Goal: Navigation & Orientation: Find specific page/section

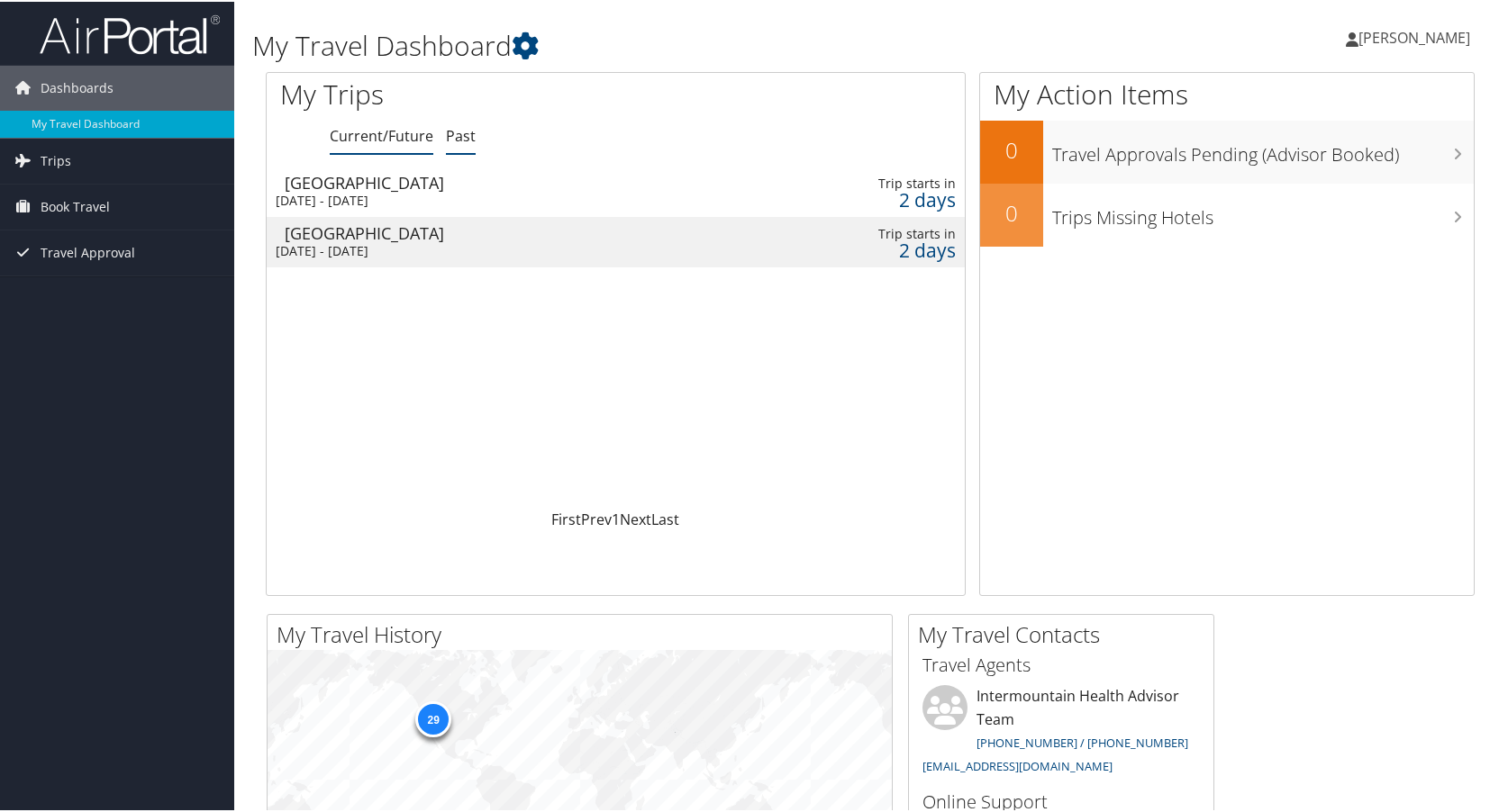
click at [455, 142] on link "Past" at bounding box center [461, 134] width 30 height 20
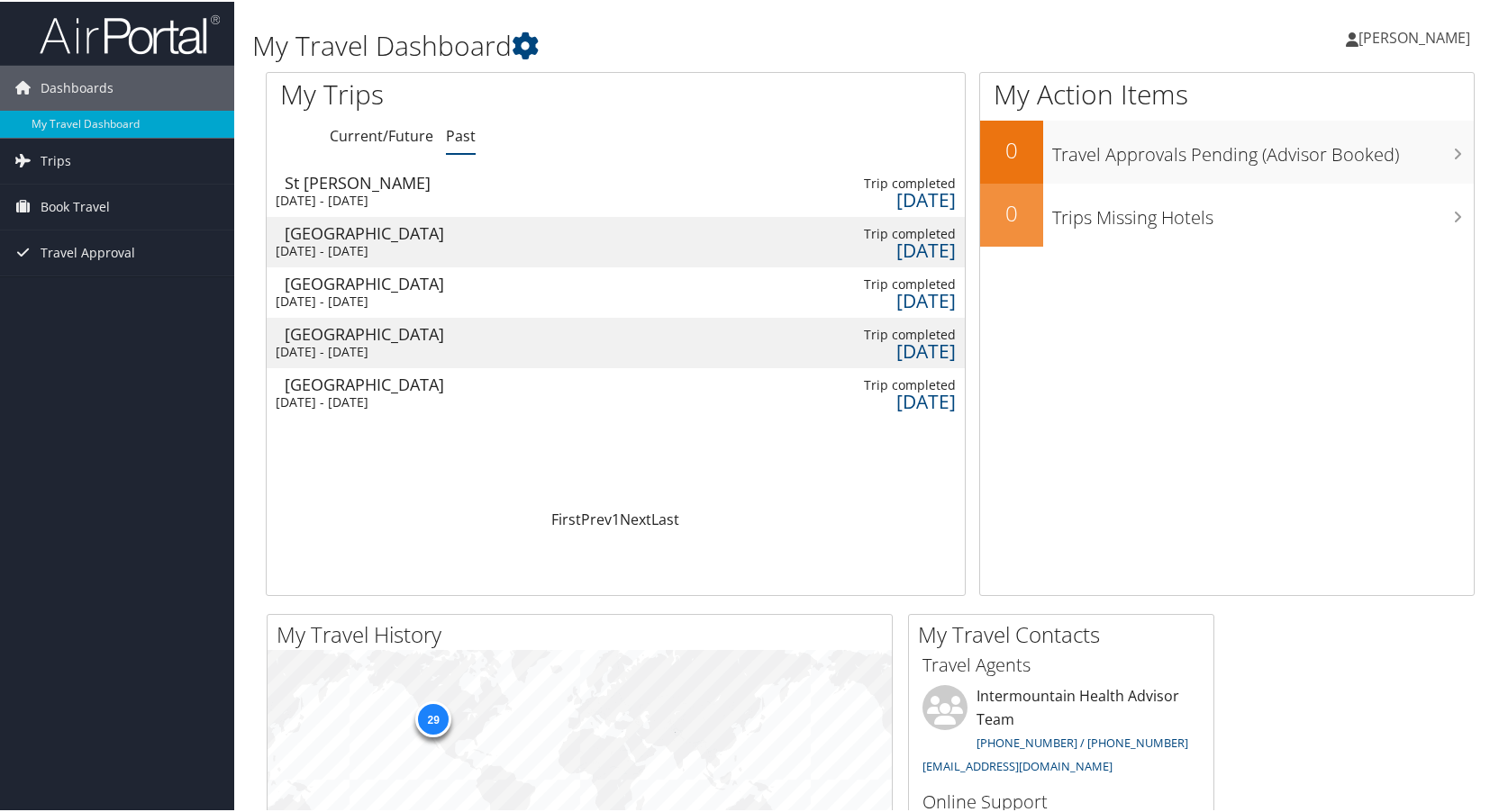
click at [427, 196] on div "Fri 22 Aug 2025 - Mon 25 Aug 2025" at bounding box center [496, 198] width 442 height 16
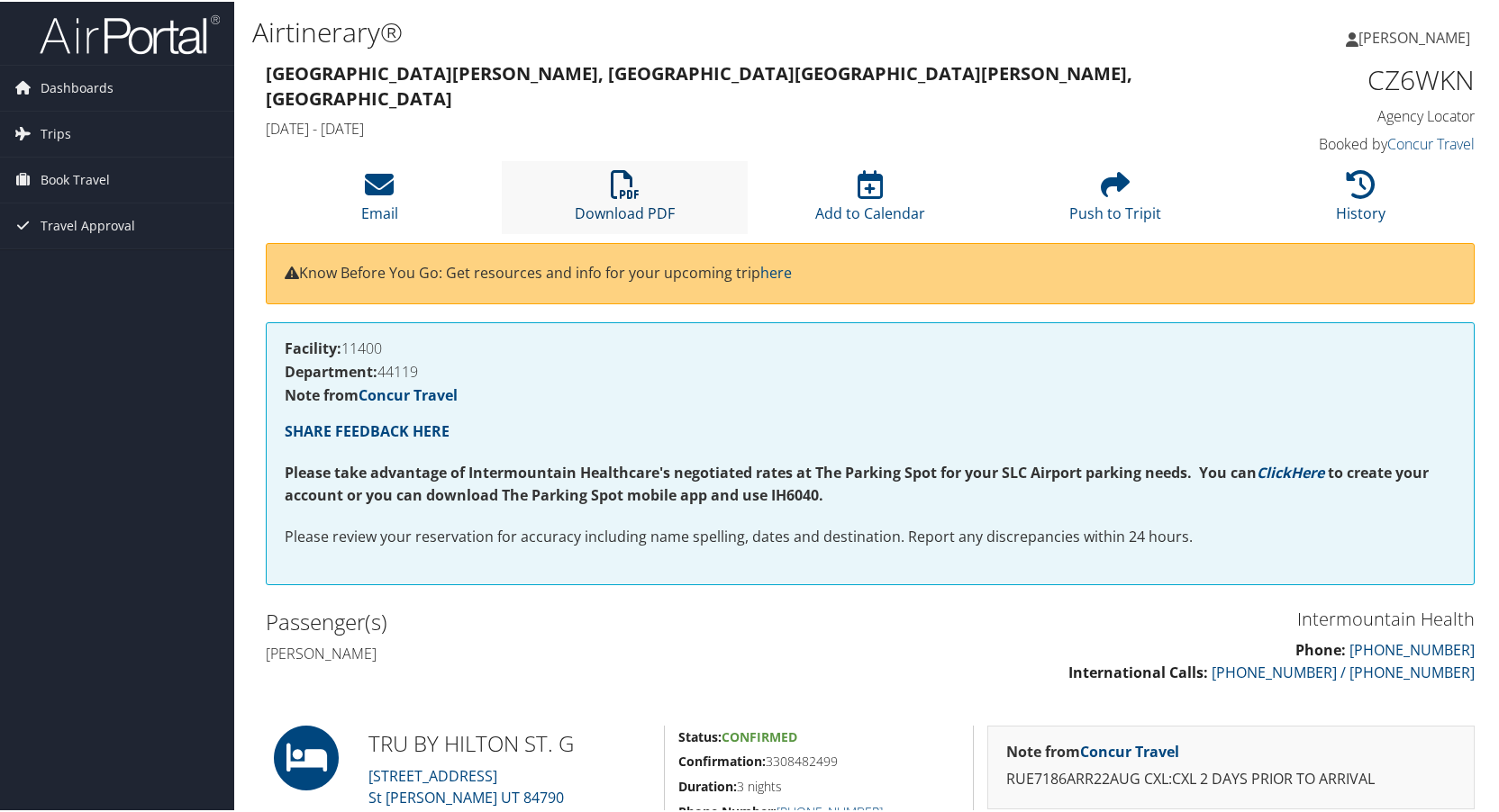
click at [610, 197] on icon at bounding box center [625, 183] width 29 height 29
click at [70, 88] on span "Dashboards" at bounding box center [76, 87] width 73 height 45
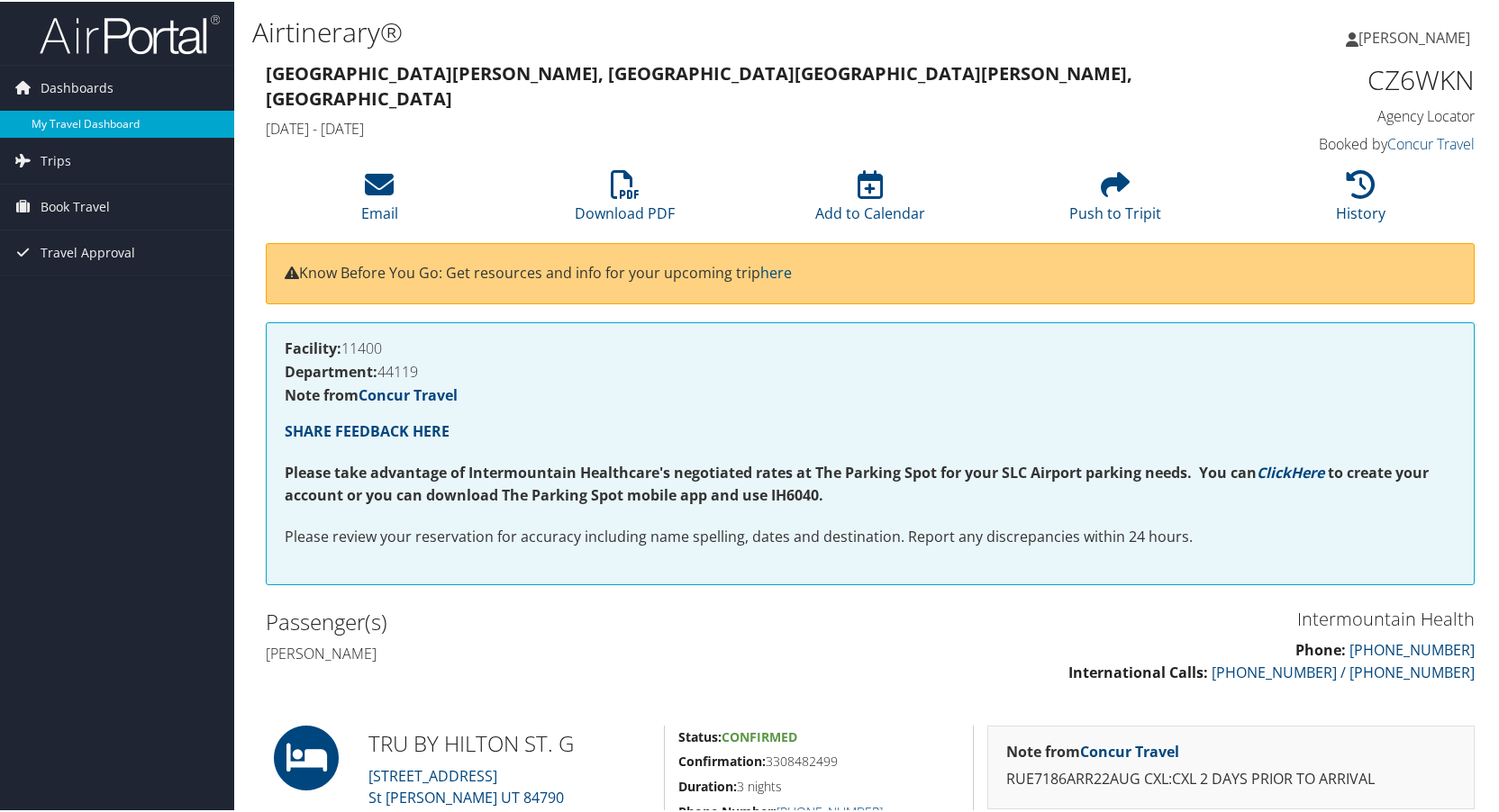
click at [71, 124] on link "My Travel Dashboard" at bounding box center [117, 123] width 234 height 27
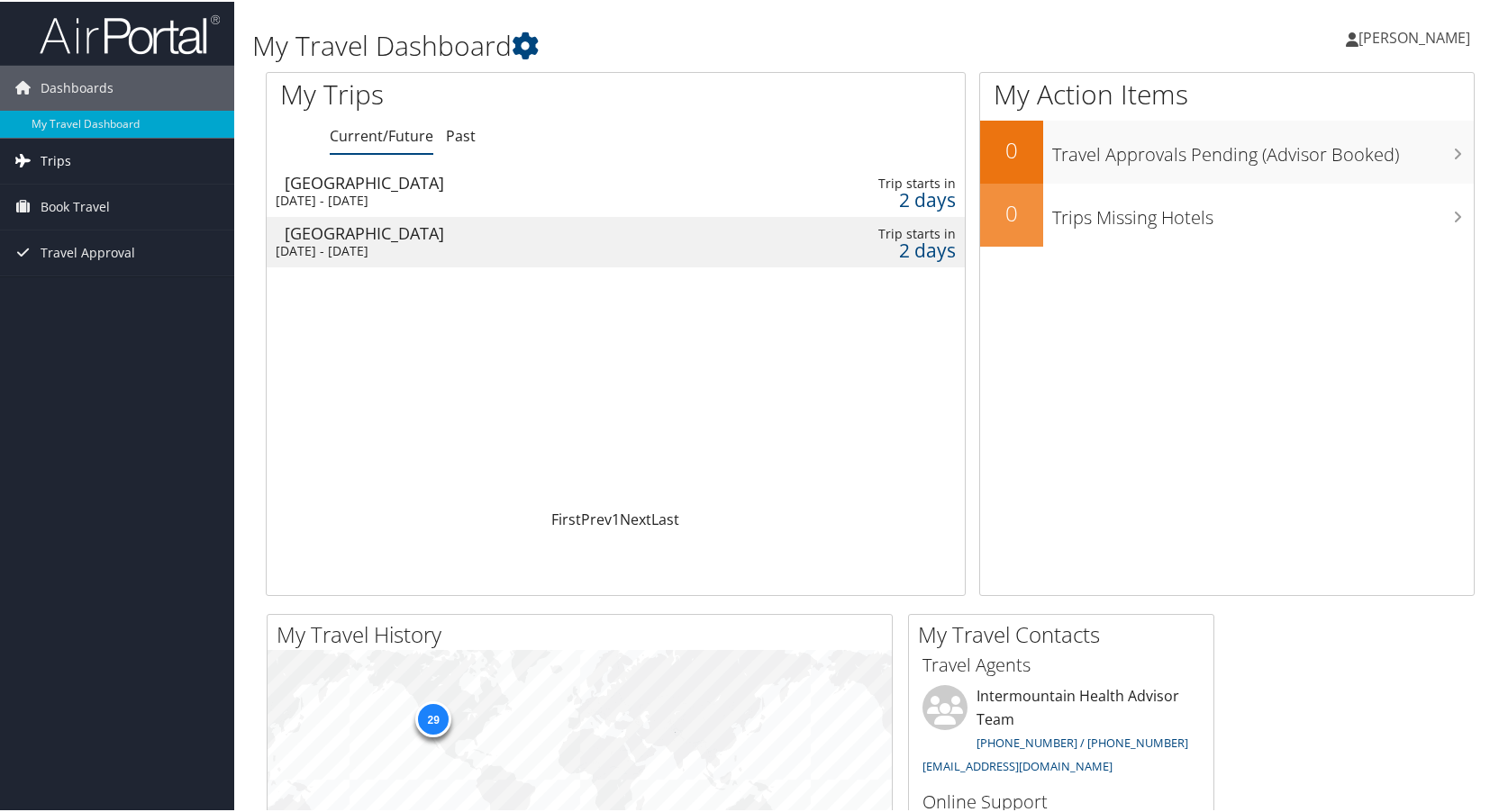
click at [82, 163] on link "Trips" at bounding box center [117, 159] width 234 height 45
click at [75, 213] on link "Past Trips" at bounding box center [117, 223] width 234 height 27
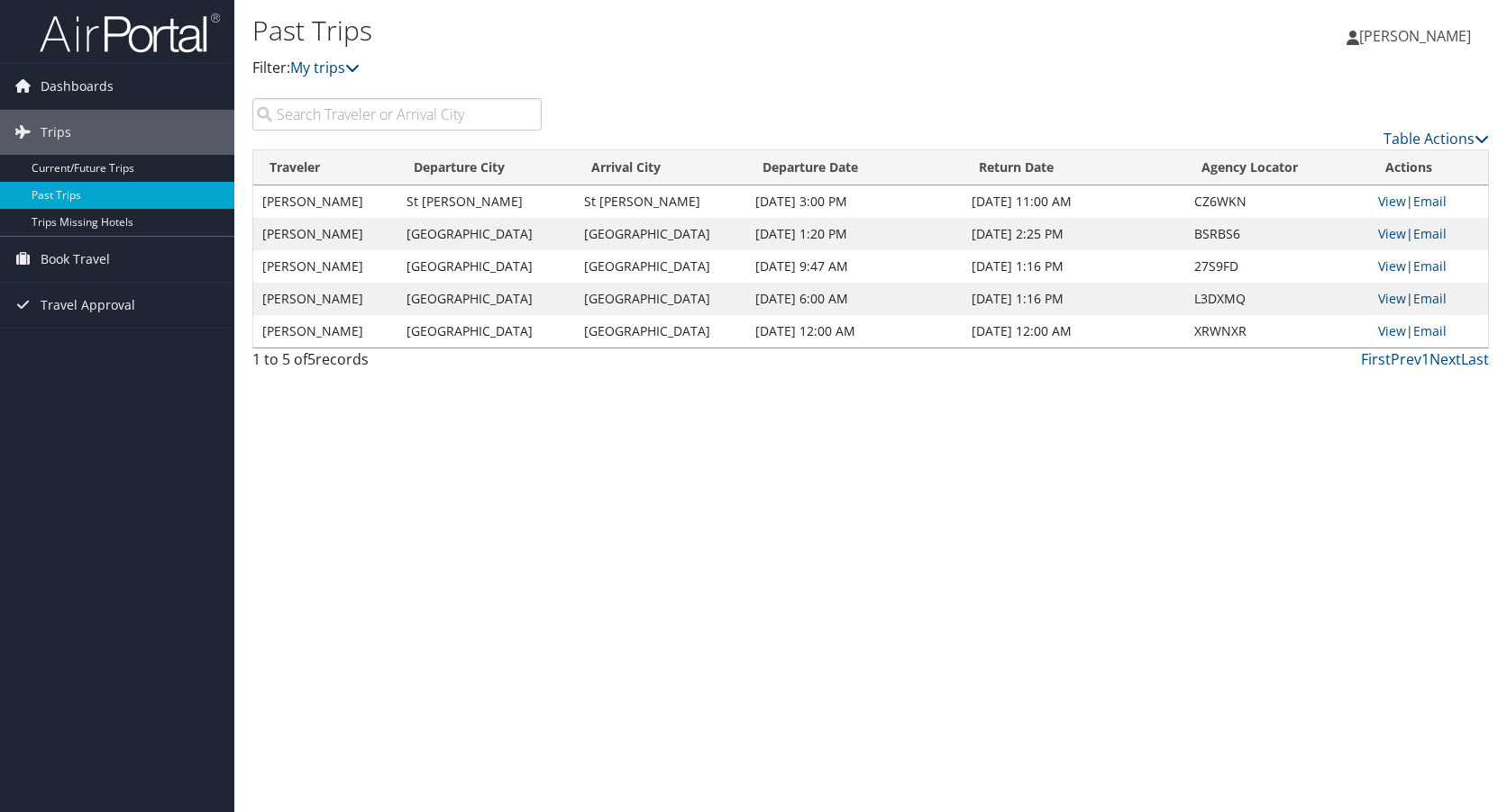
click at [431, 207] on td "St George" at bounding box center [486, 202] width 177 height 32
click at [1388, 200] on link "View" at bounding box center [1392, 201] width 28 height 17
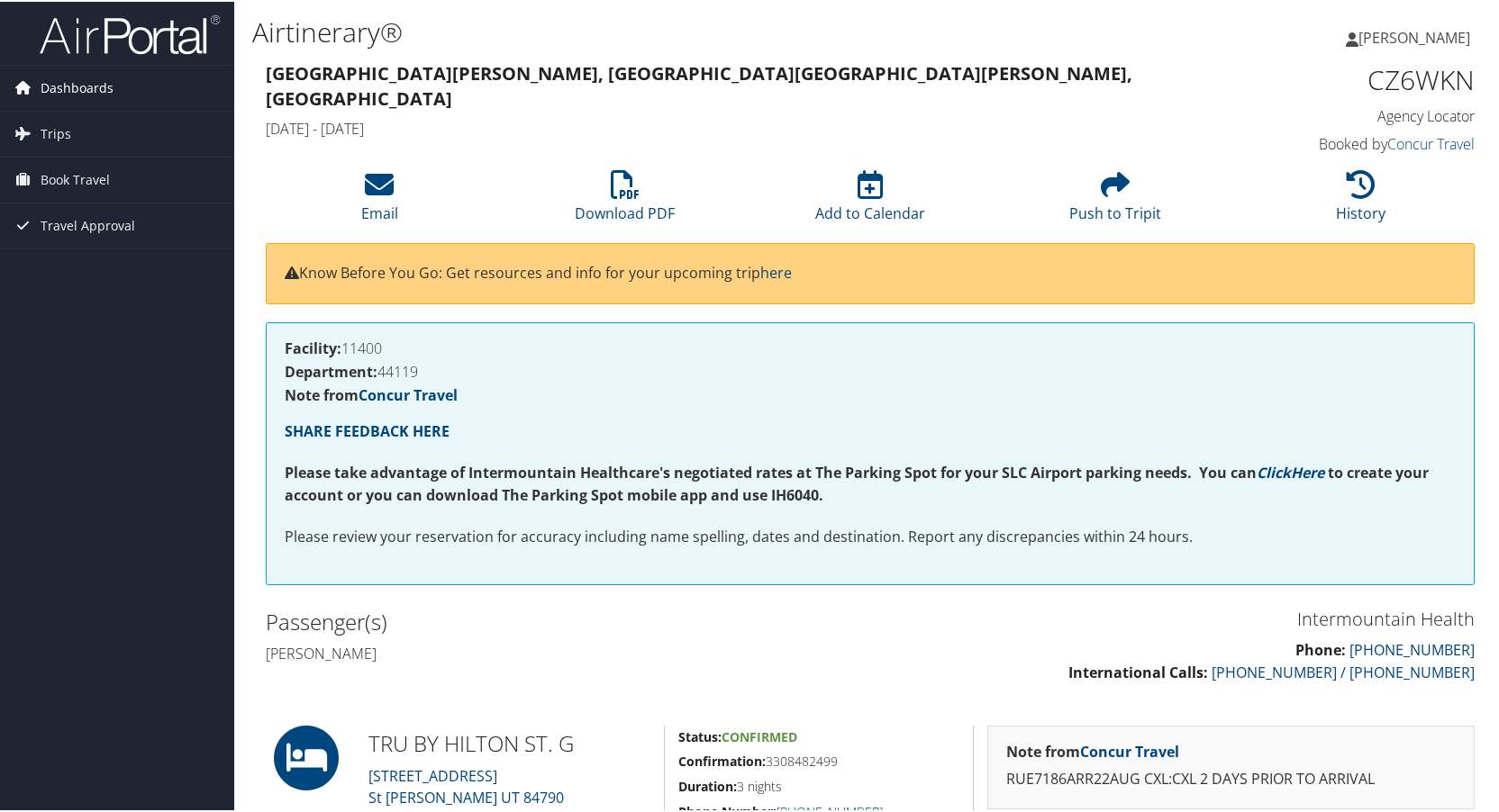
click at [58, 79] on span "Dashboards" at bounding box center [76, 87] width 73 height 45
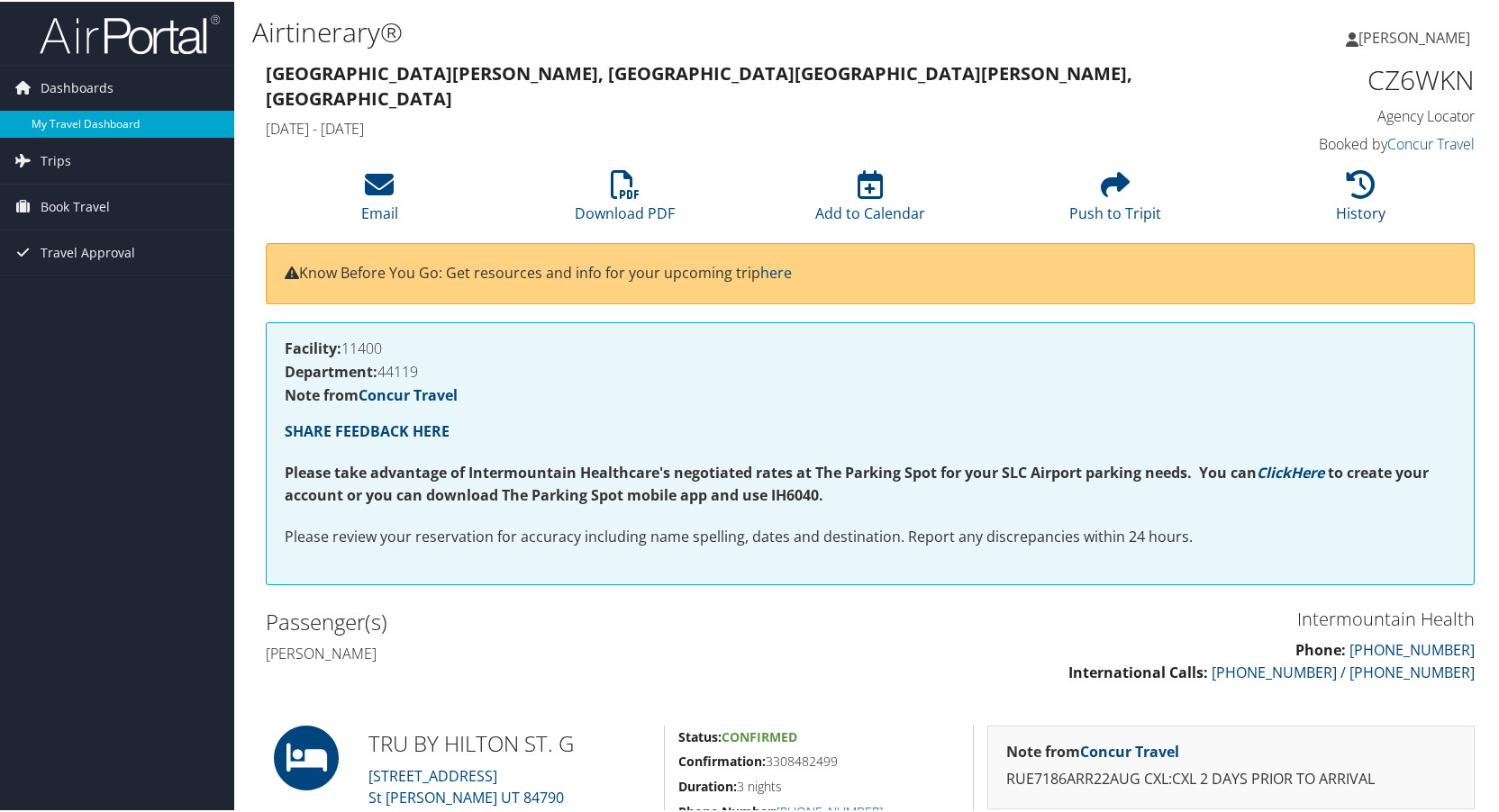
click at [101, 118] on link "My Travel Dashboard" at bounding box center [117, 123] width 234 height 27
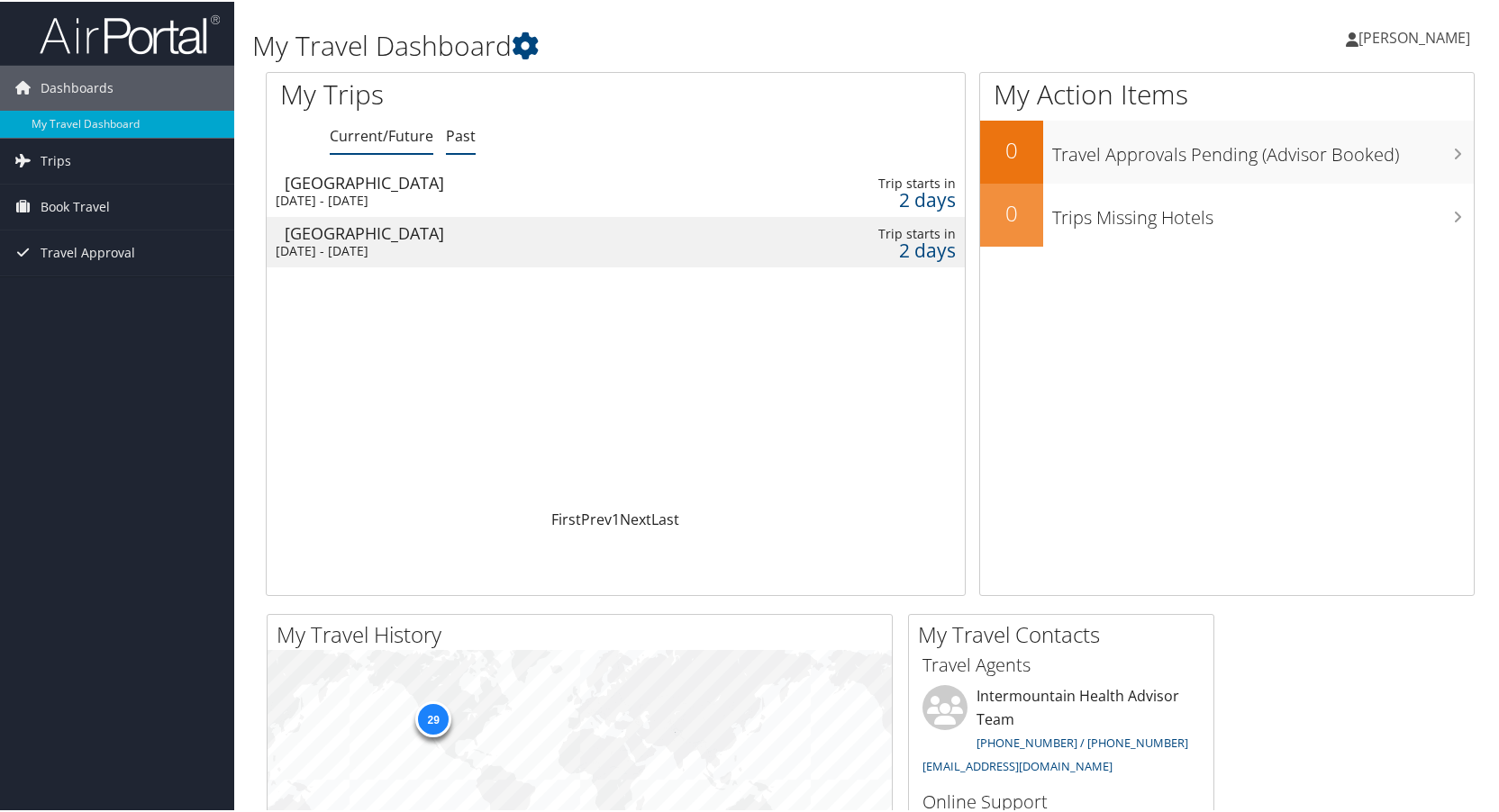
click at [458, 135] on link "Past" at bounding box center [461, 134] width 30 height 20
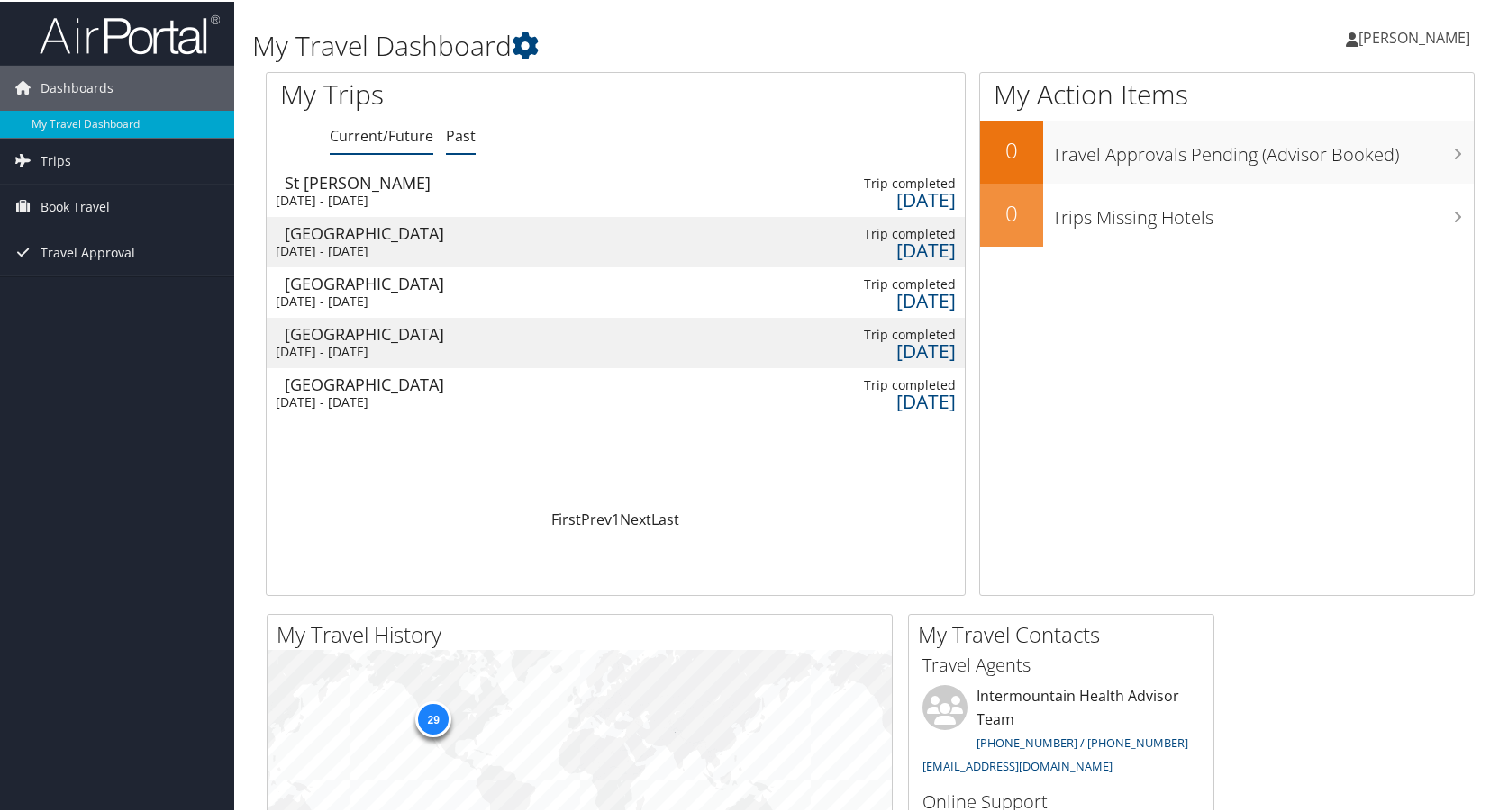
click at [399, 139] on link "Current/Future" at bounding box center [381, 134] width 104 height 20
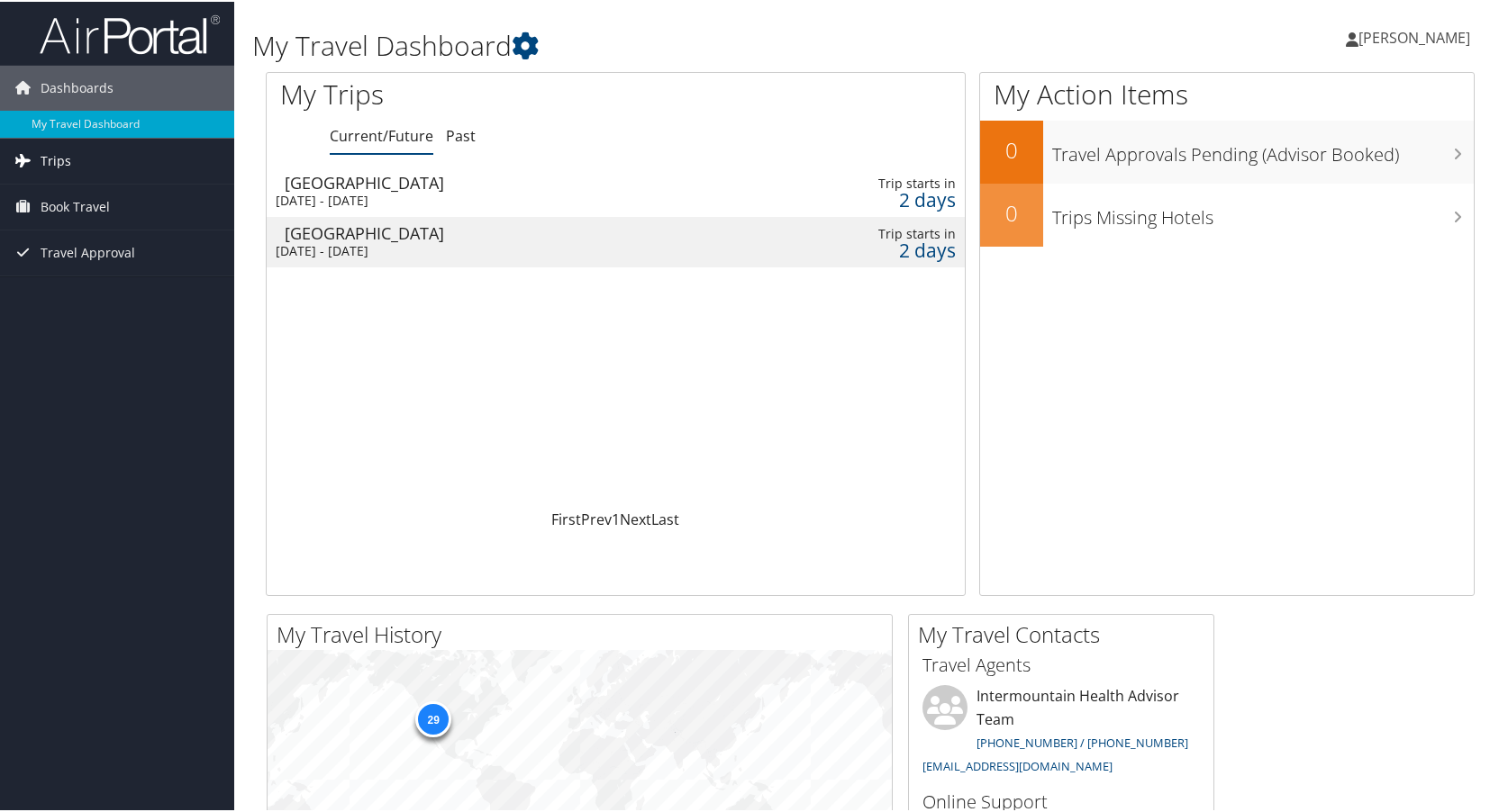
click at [88, 171] on link "Trips" at bounding box center [117, 159] width 234 height 45
click at [95, 275] on span "Book Travel" at bounding box center [75, 287] width 70 height 45
click at [90, 404] on span "Travel Approval" at bounding box center [88, 413] width 94 height 45
